Goal: Transaction & Acquisition: Purchase product/service

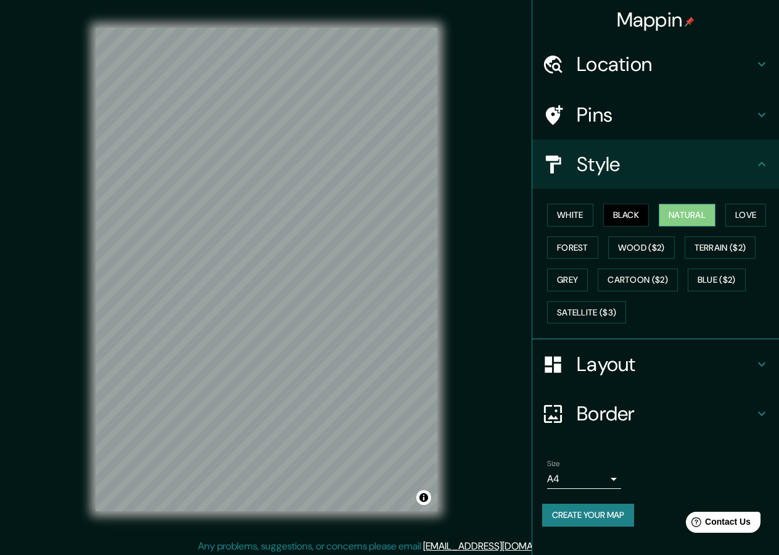
click at [673, 208] on button "Natural" at bounding box center [687, 215] width 57 height 23
click at [577, 213] on button "White" at bounding box center [570, 215] width 46 height 23
click at [697, 217] on button "Natural" at bounding box center [687, 215] width 57 height 23
click at [579, 211] on button "White" at bounding box center [570, 215] width 46 height 23
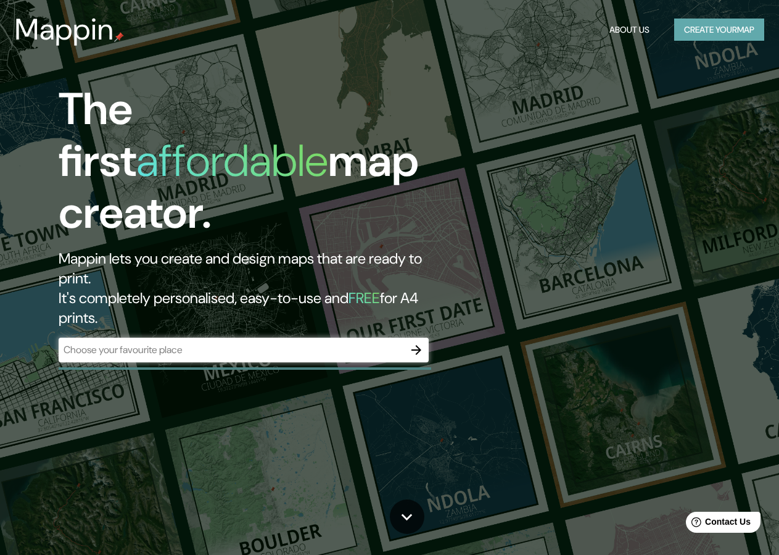
click at [712, 22] on button "Create your map" at bounding box center [719, 30] width 90 height 23
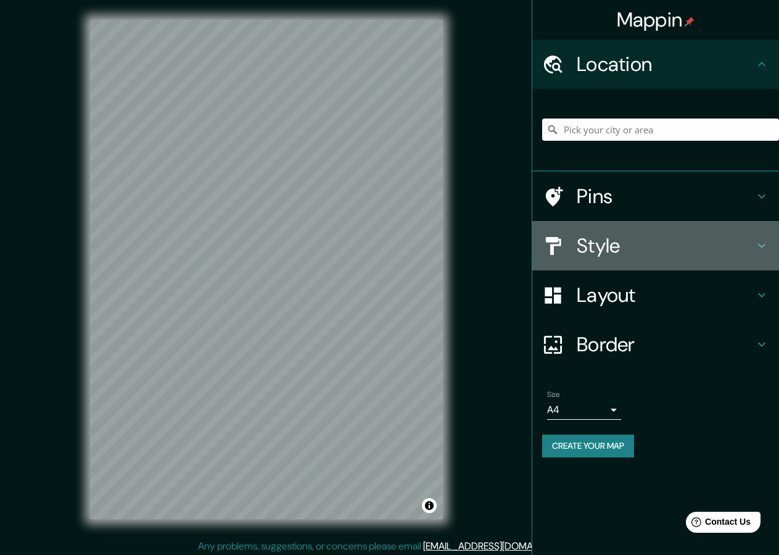
click at [635, 247] on h4 "Style" at bounding box center [666, 245] width 178 height 25
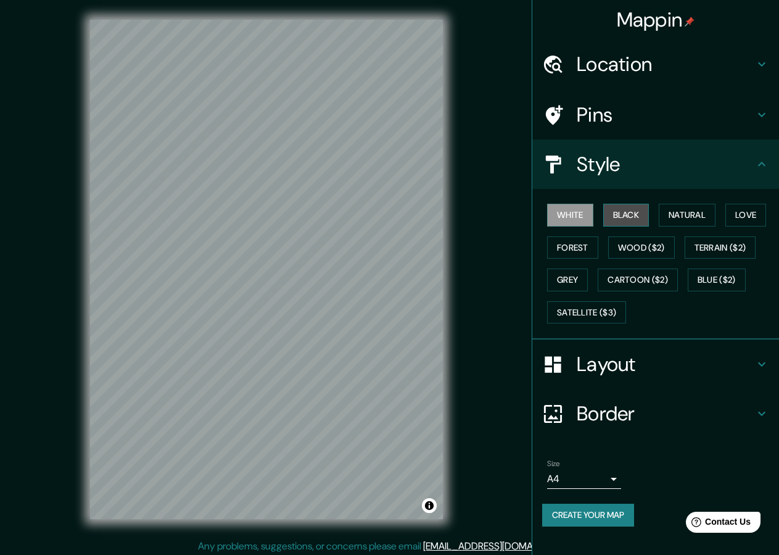
click at [626, 209] on button "Black" at bounding box center [626, 215] width 46 height 23
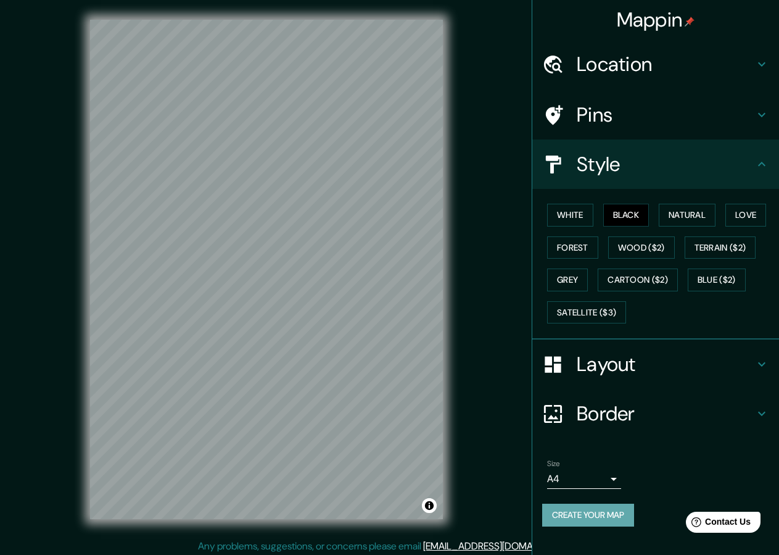
click at [623, 510] on button "Create your map" at bounding box center [588, 515] width 92 height 23
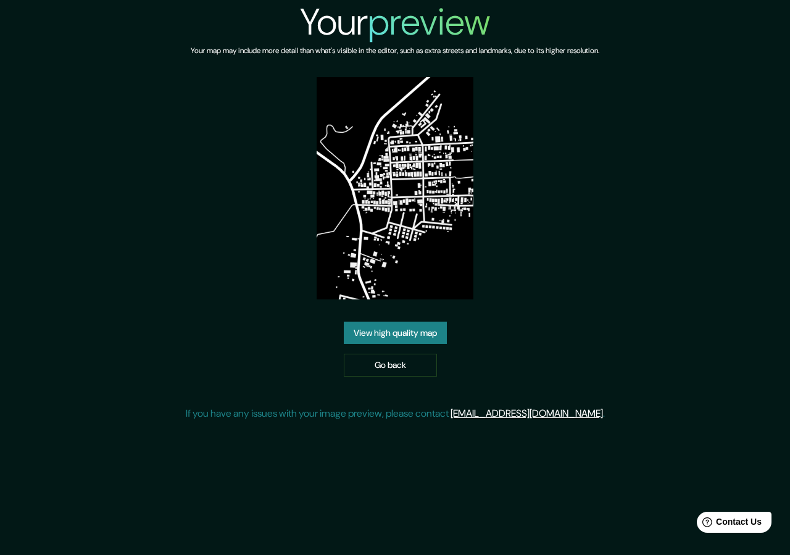
click at [390, 334] on link "View high quality map" at bounding box center [395, 332] width 103 height 23
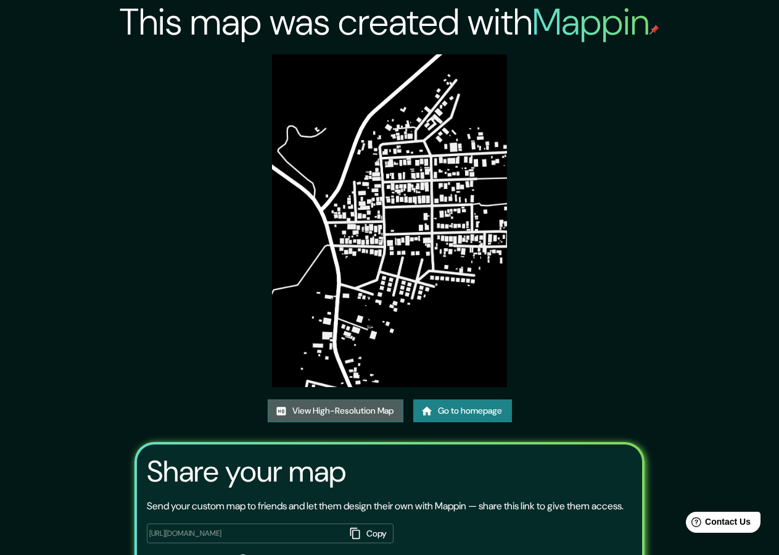
click at [329, 413] on link "View High-Resolution Map" at bounding box center [336, 410] width 136 height 23
click at [431, 413] on icon at bounding box center [426, 410] width 10 height 9
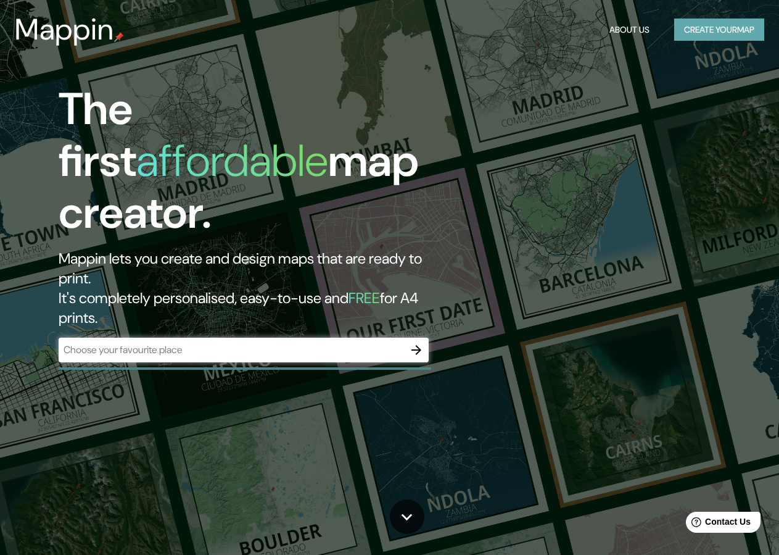
click at [713, 23] on button "Create your map" at bounding box center [719, 30] width 90 height 23
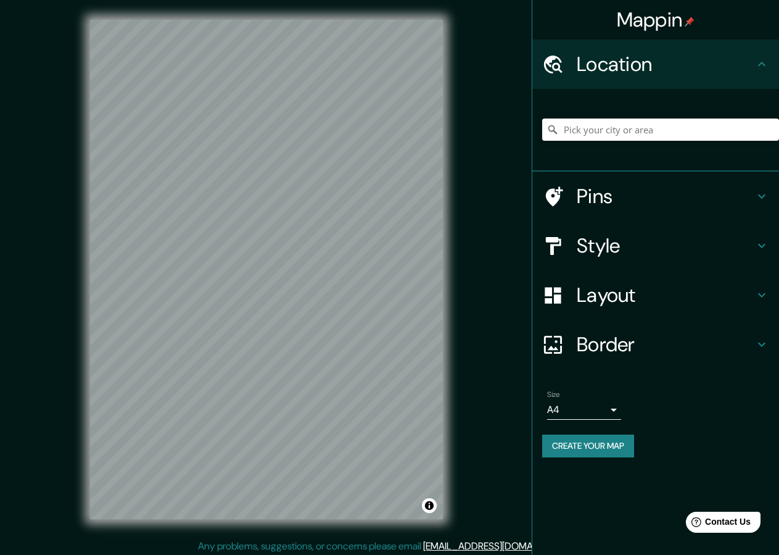
scroll to position [4, 0]
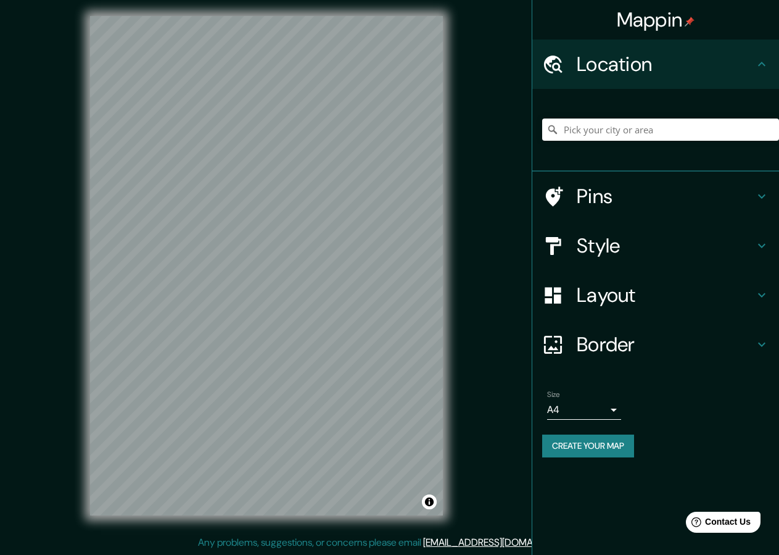
click at [629, 251] on h4 "Style" at bounding box center [666, 245] width 178 height 25
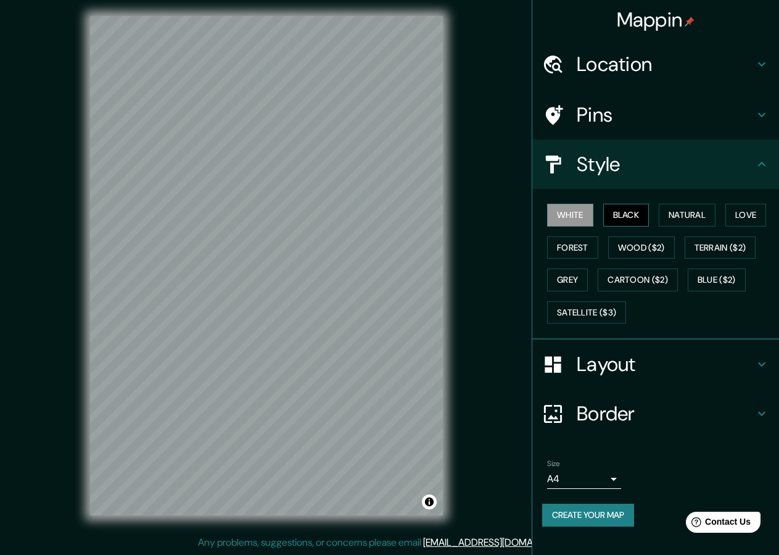
click at [636, 215] on button "Black" at bounding box center [626, 215] width 46 height 23
